Goal: Task Accomplishment & Management: Complete application form

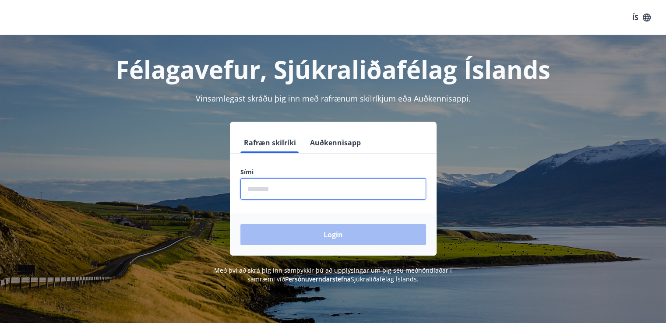
click at [244, 187] on input "phone" at bounding box center [333, 188] width 186 height 21
type input "********"
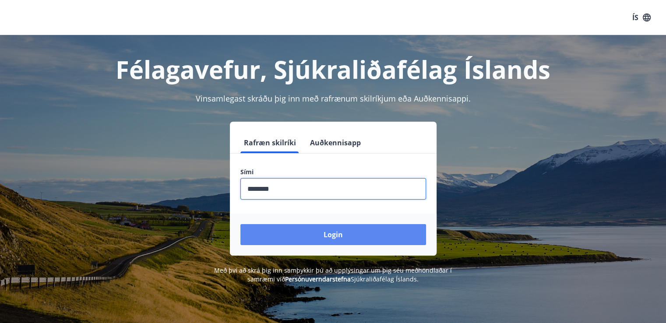
click at [331, 232] on button "Login" at bounding box center [333, 234] width 186 height 21
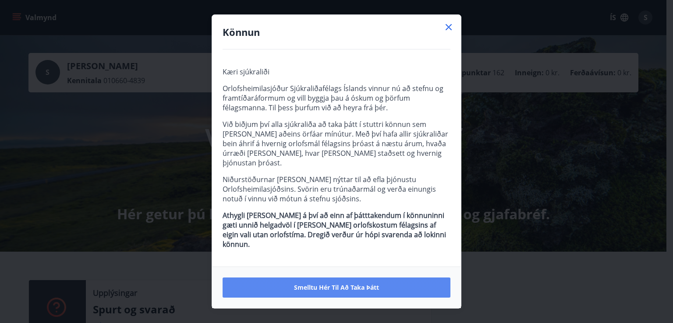
click at [335, 283] on span "Smelltu hér til að taka þátt" at bounding box center [336, 287] width 85 height 9
